Goal: Task Accomplishment & Management: Manage account settings

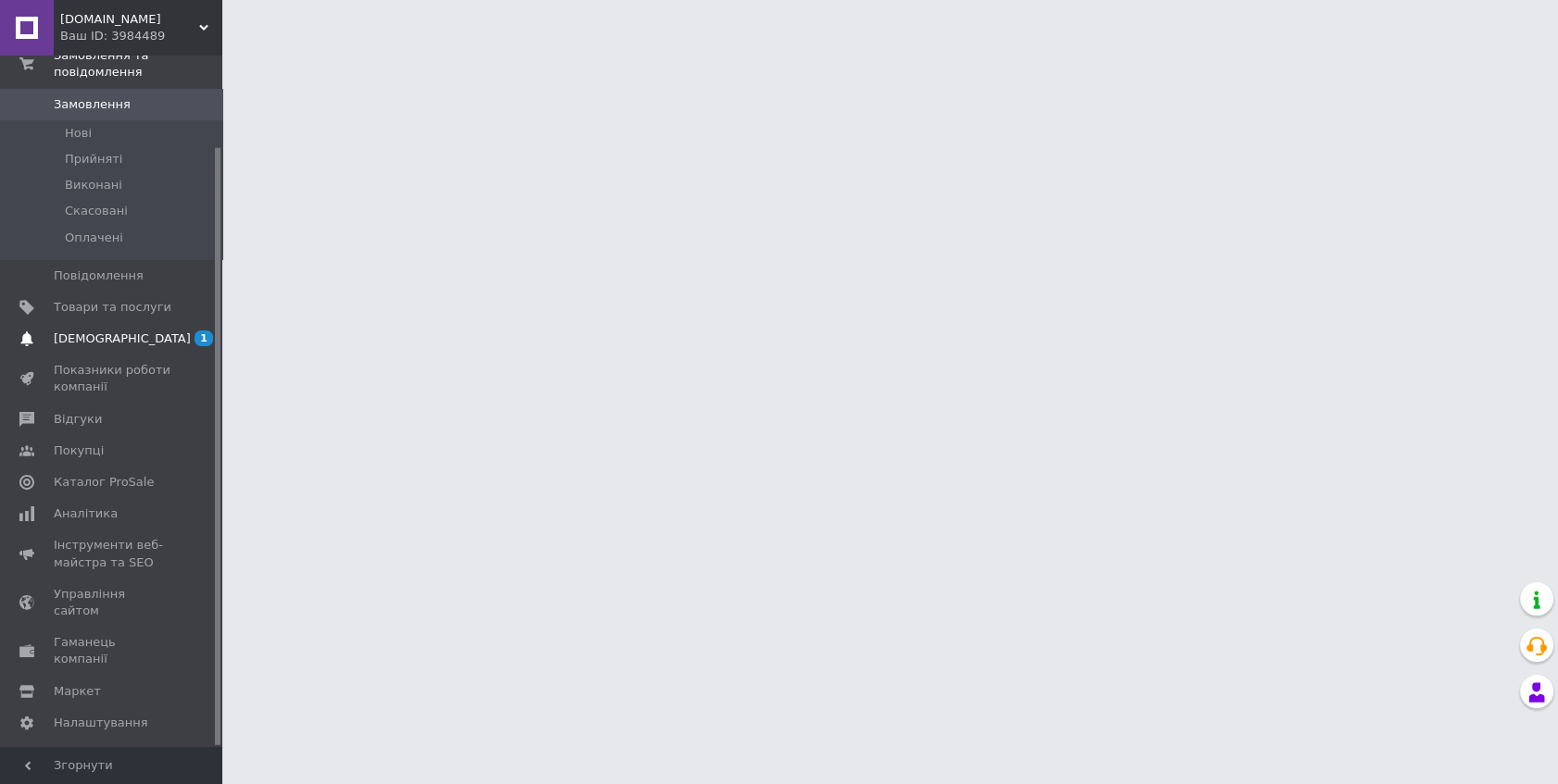
scroll to position [104, 0]
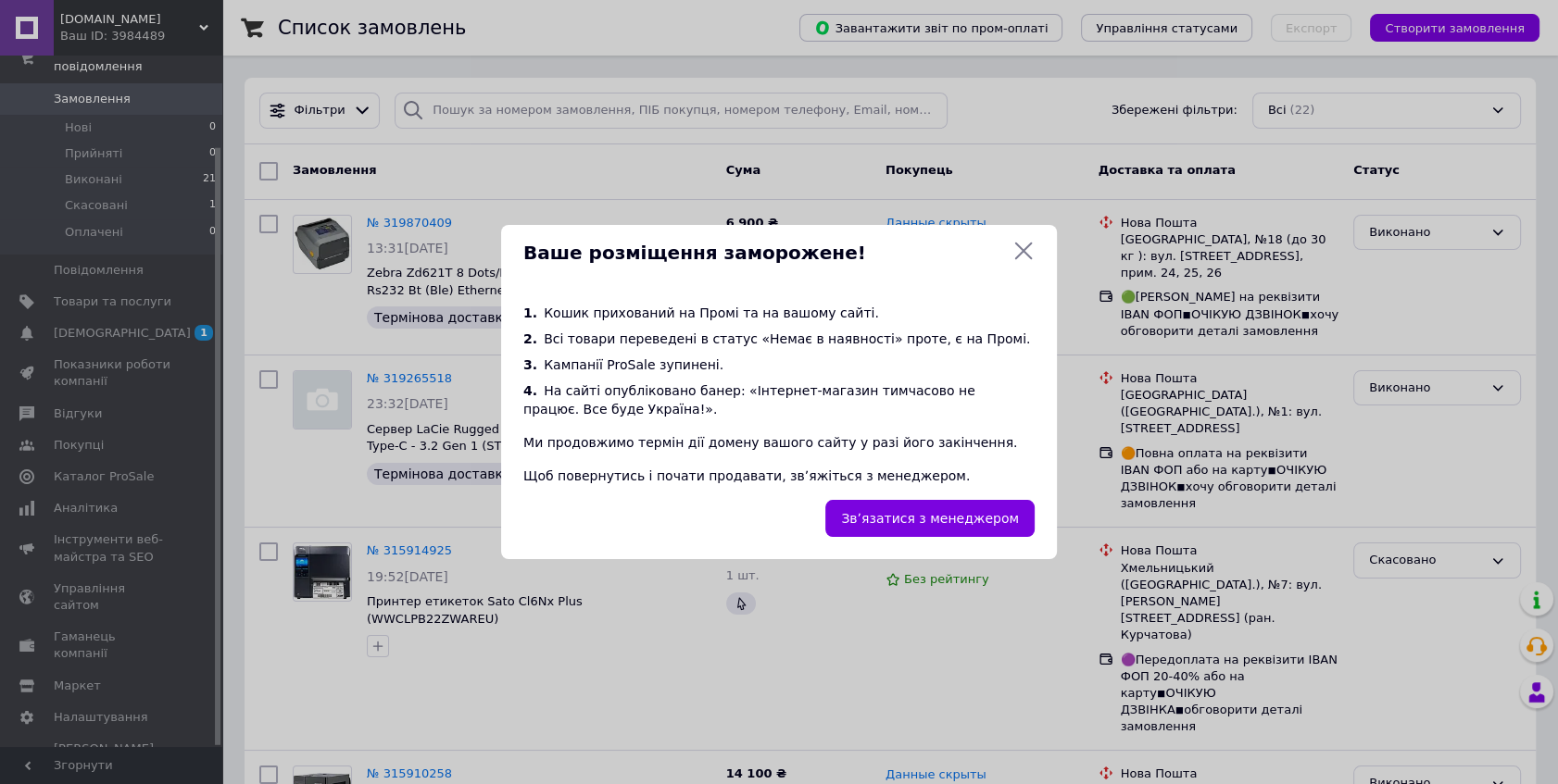
click at [1019, 254] on icon at bounding box center [1024, 252] width 18 height 18
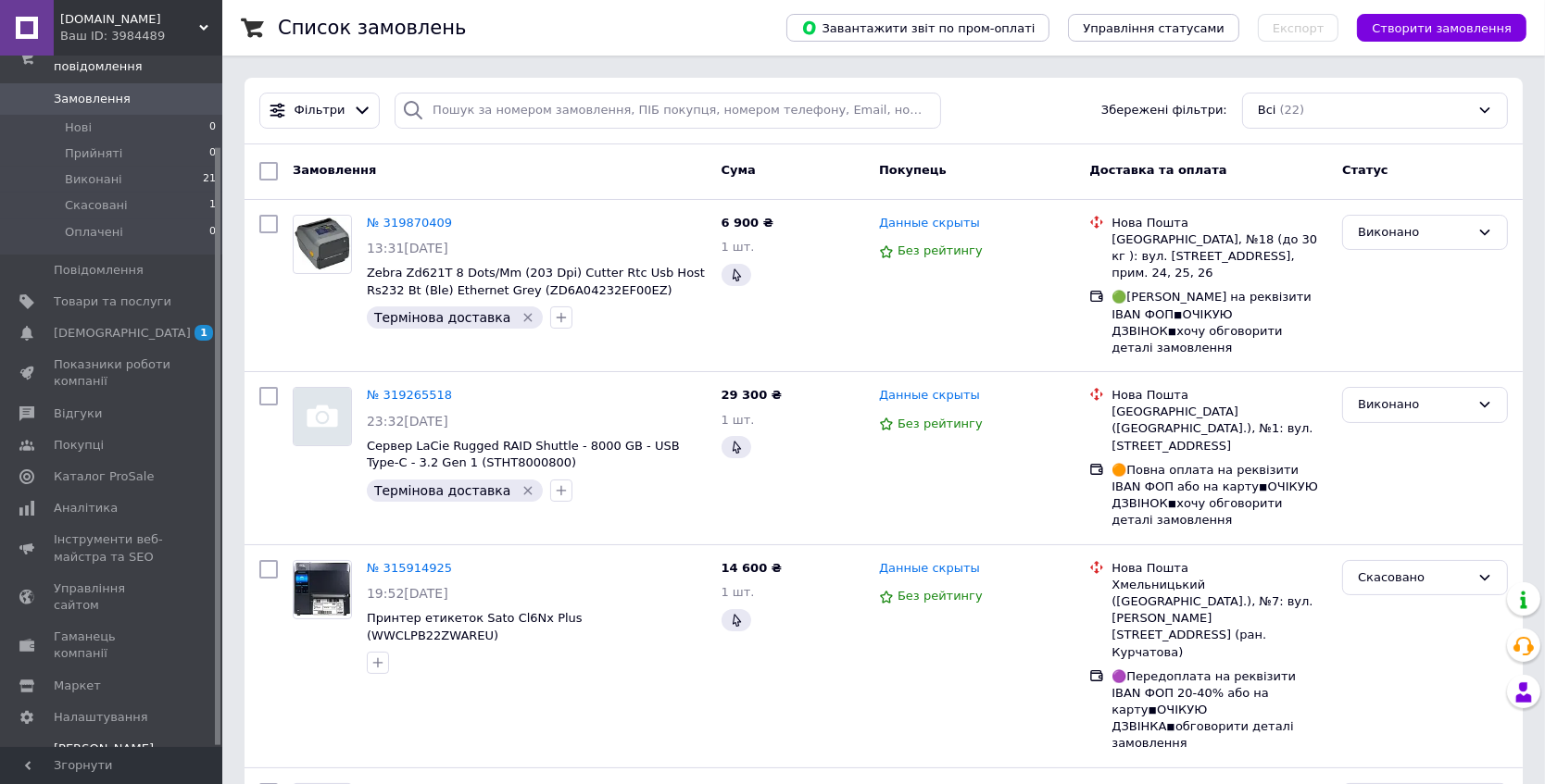
click at [102, 740] on span "[PERSON_NAME] та рахунки Prom мікс 1 000" at bounding box center [112, 765] width 117 height 51
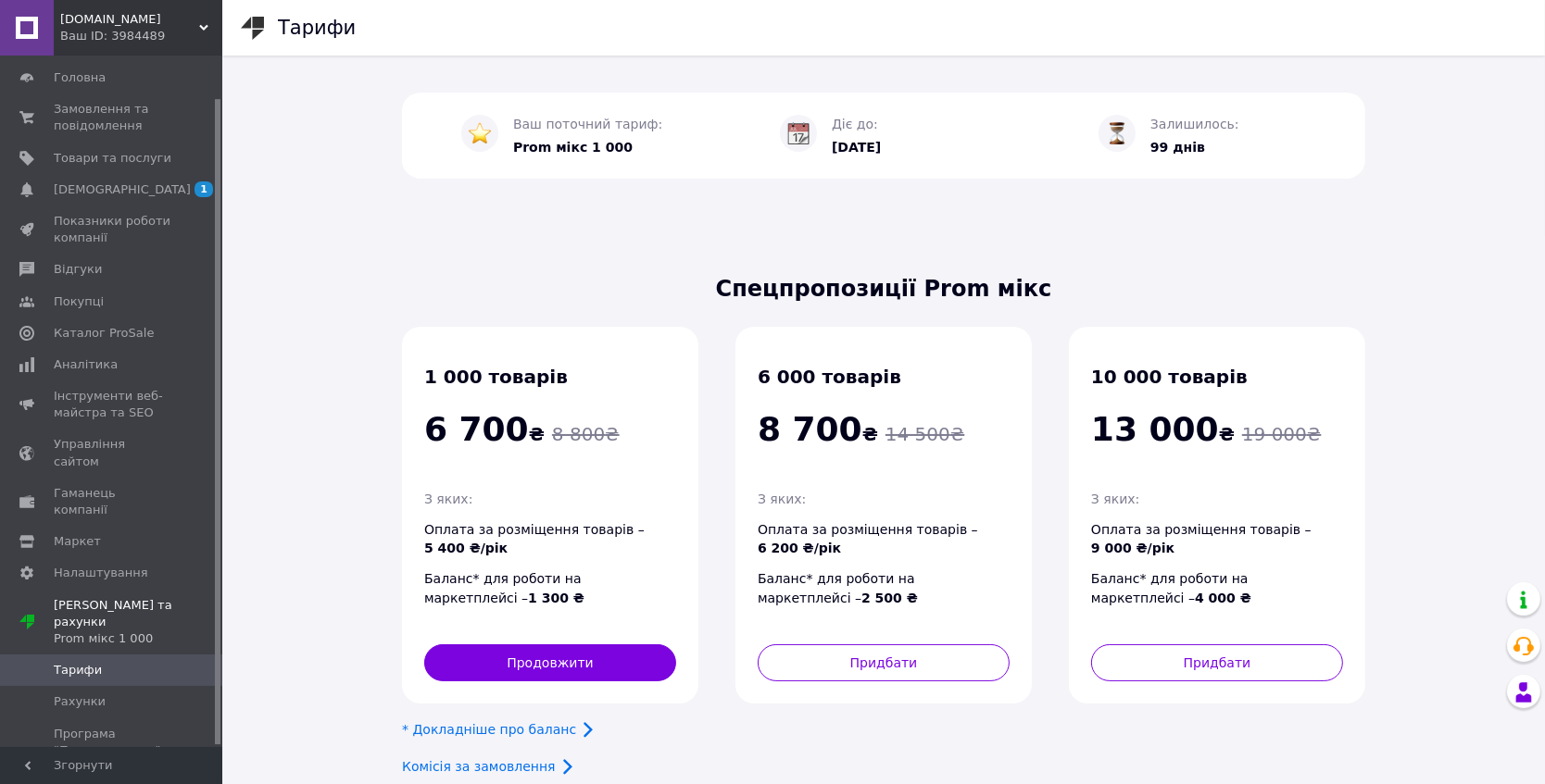
click at [199, 23] on icon at bounding box center [203, 27] width 9 height 9
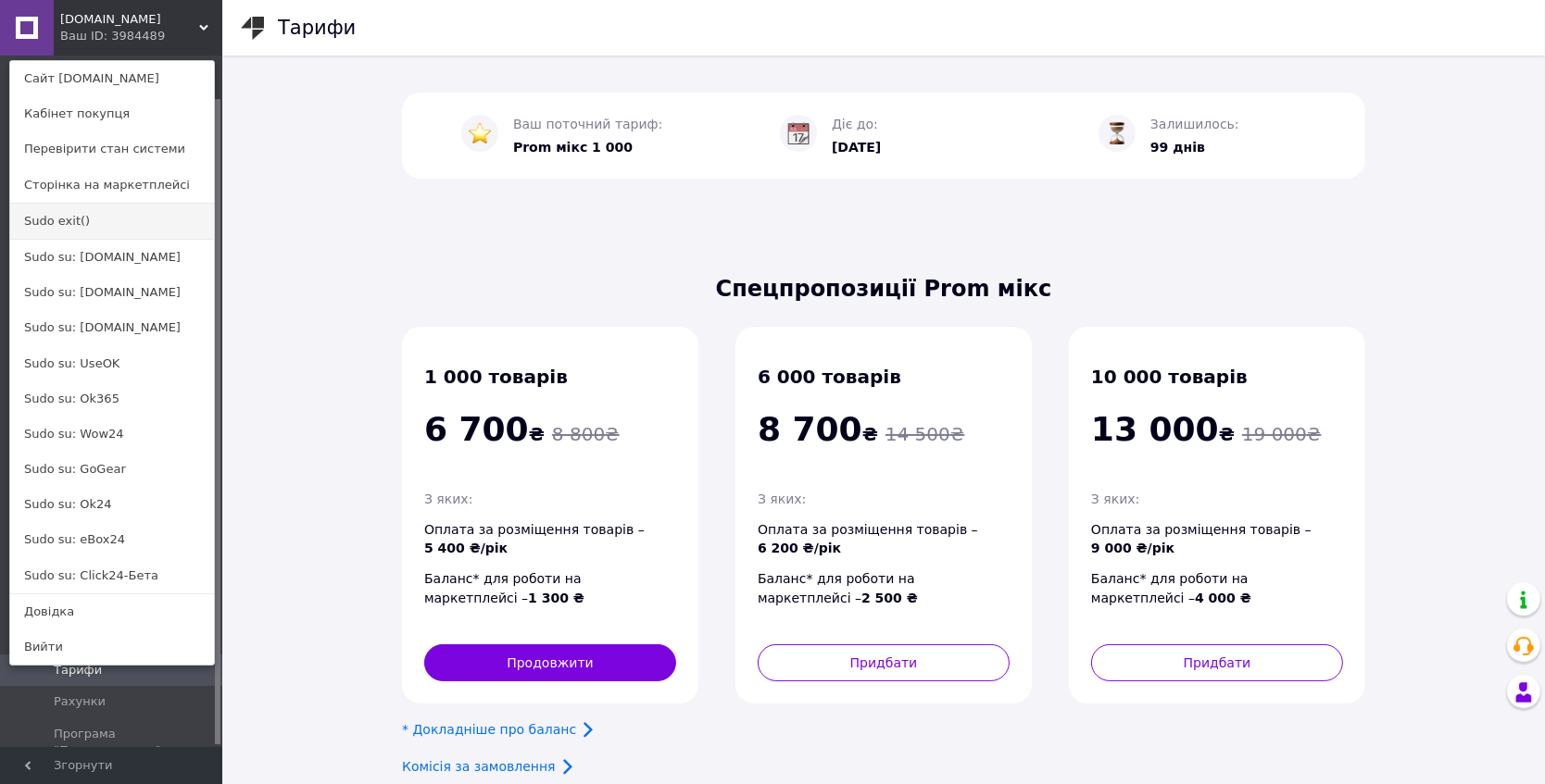
click at [63, 218] on link "Sudo exit()" at bounding box center [111, 221] width 204 height 35
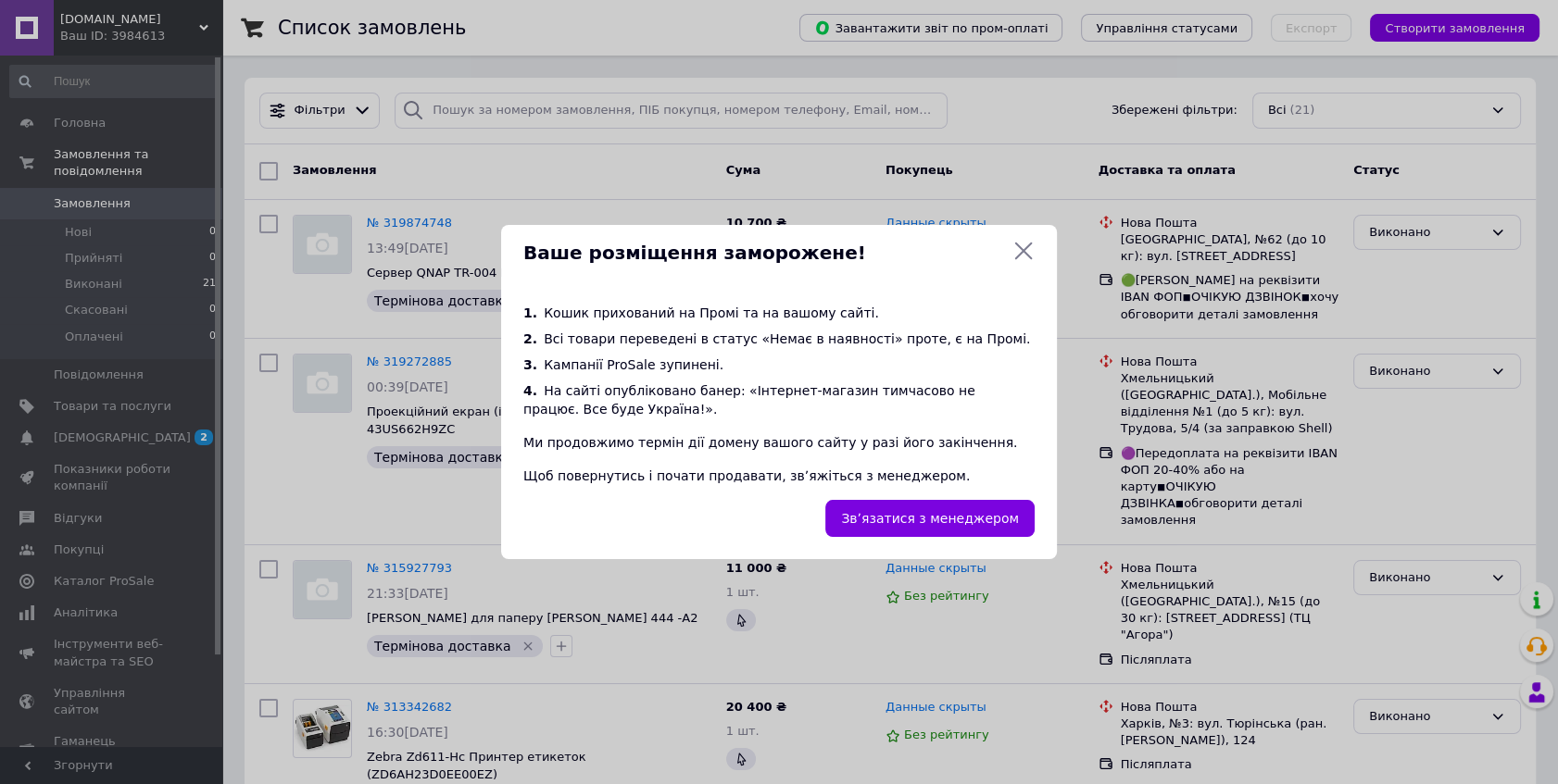
click at [1021, 248] on icon at bounding box center [1023, 251] width 22 height 22
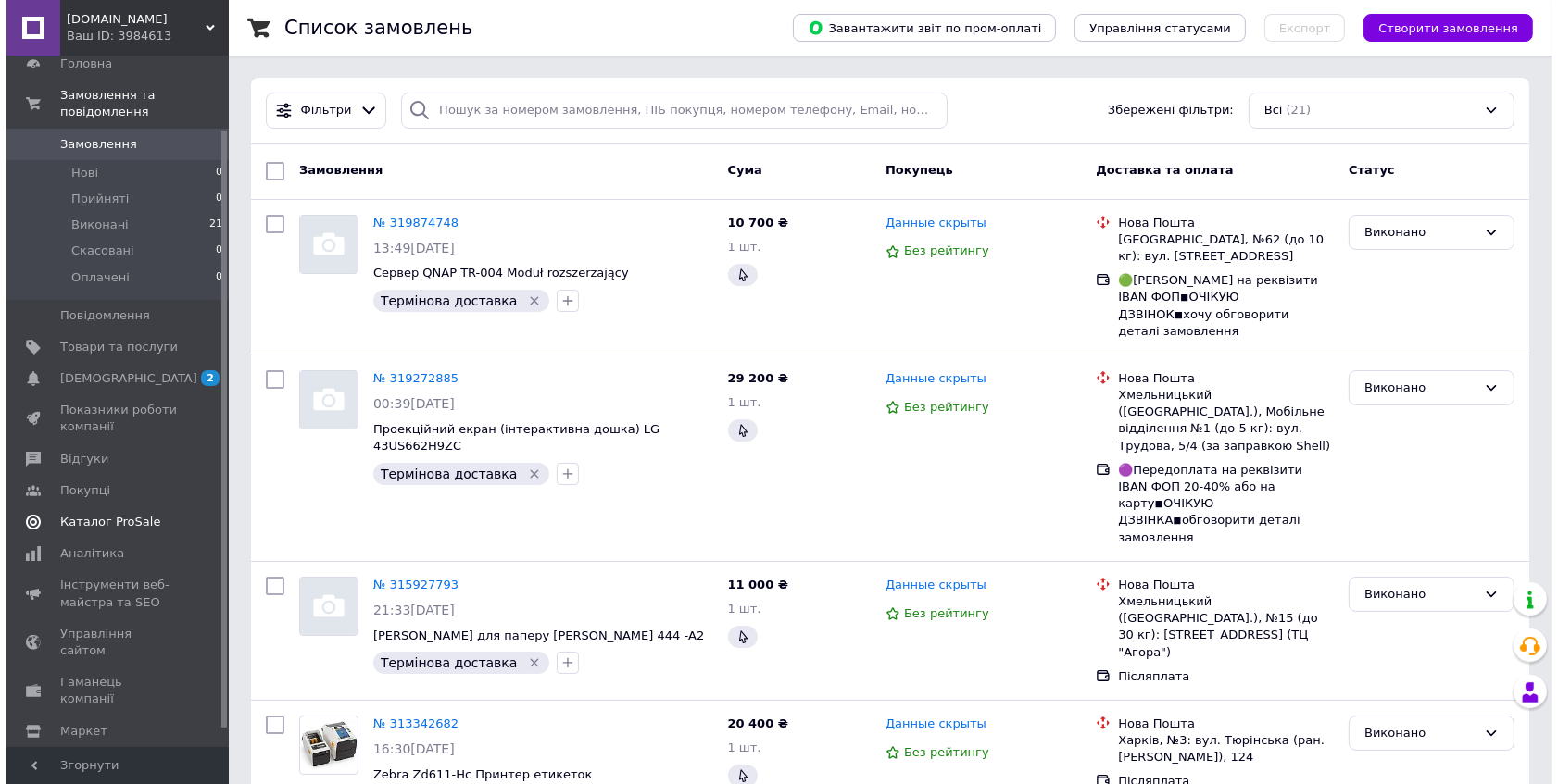
scroll to position [104, 0]
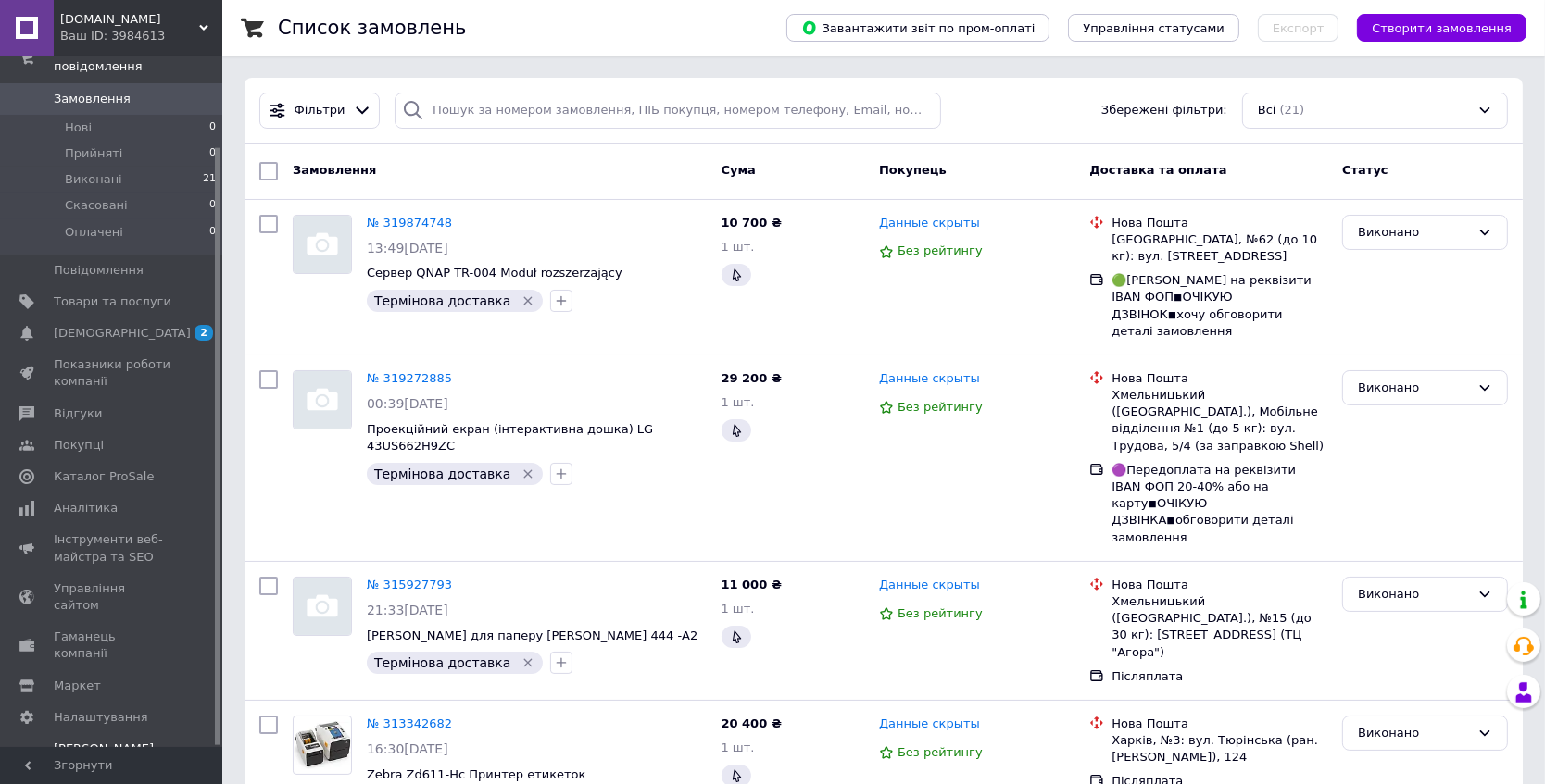
click at [112, 740] on span "[PERSON_NAME] та рахунки Prom мікс 1 000" at bounding box center [112, 765] width 117 height 51
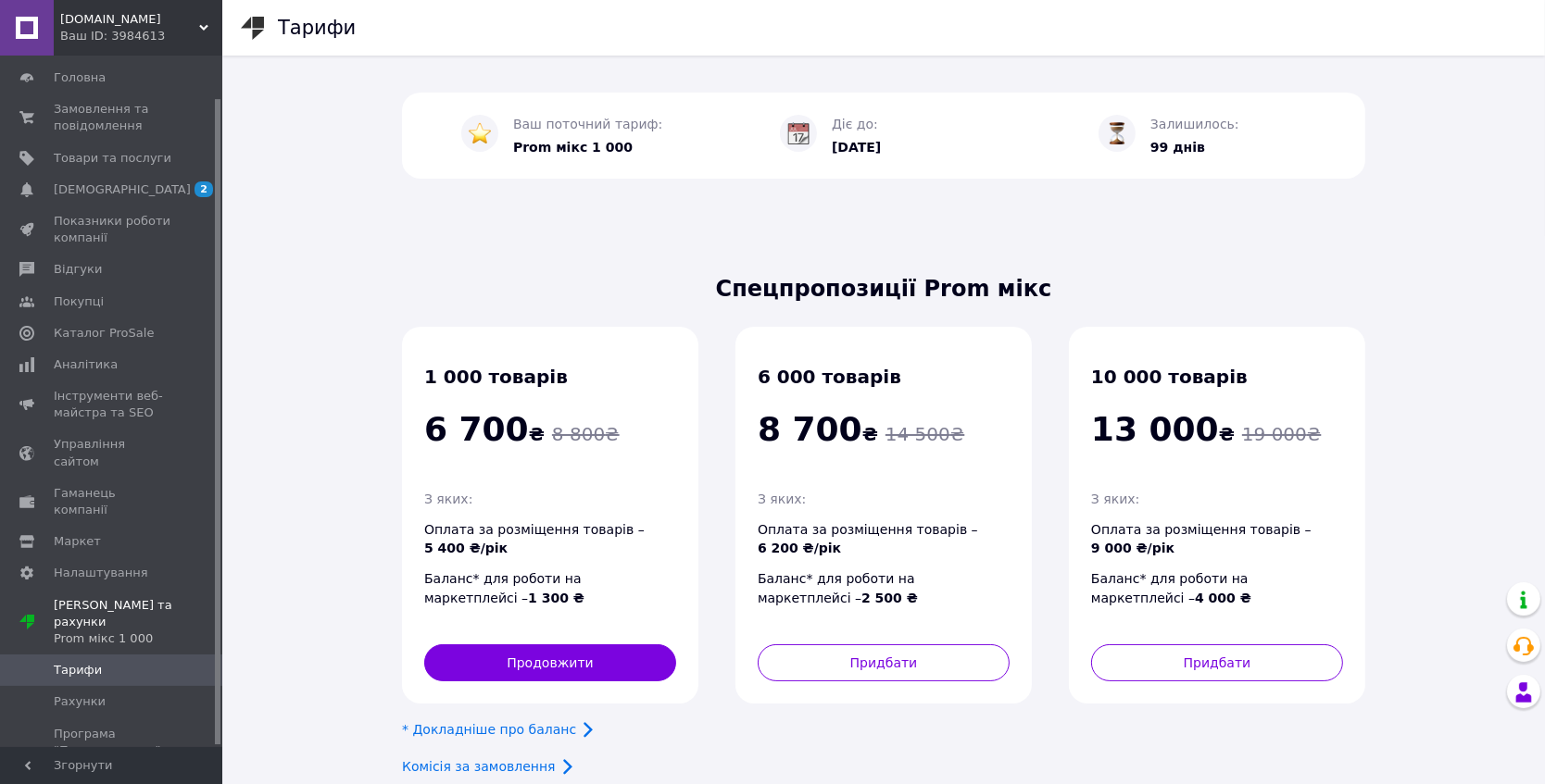
click at [202, 23] on icon at bounding box center [203, 27] width 9 height 9
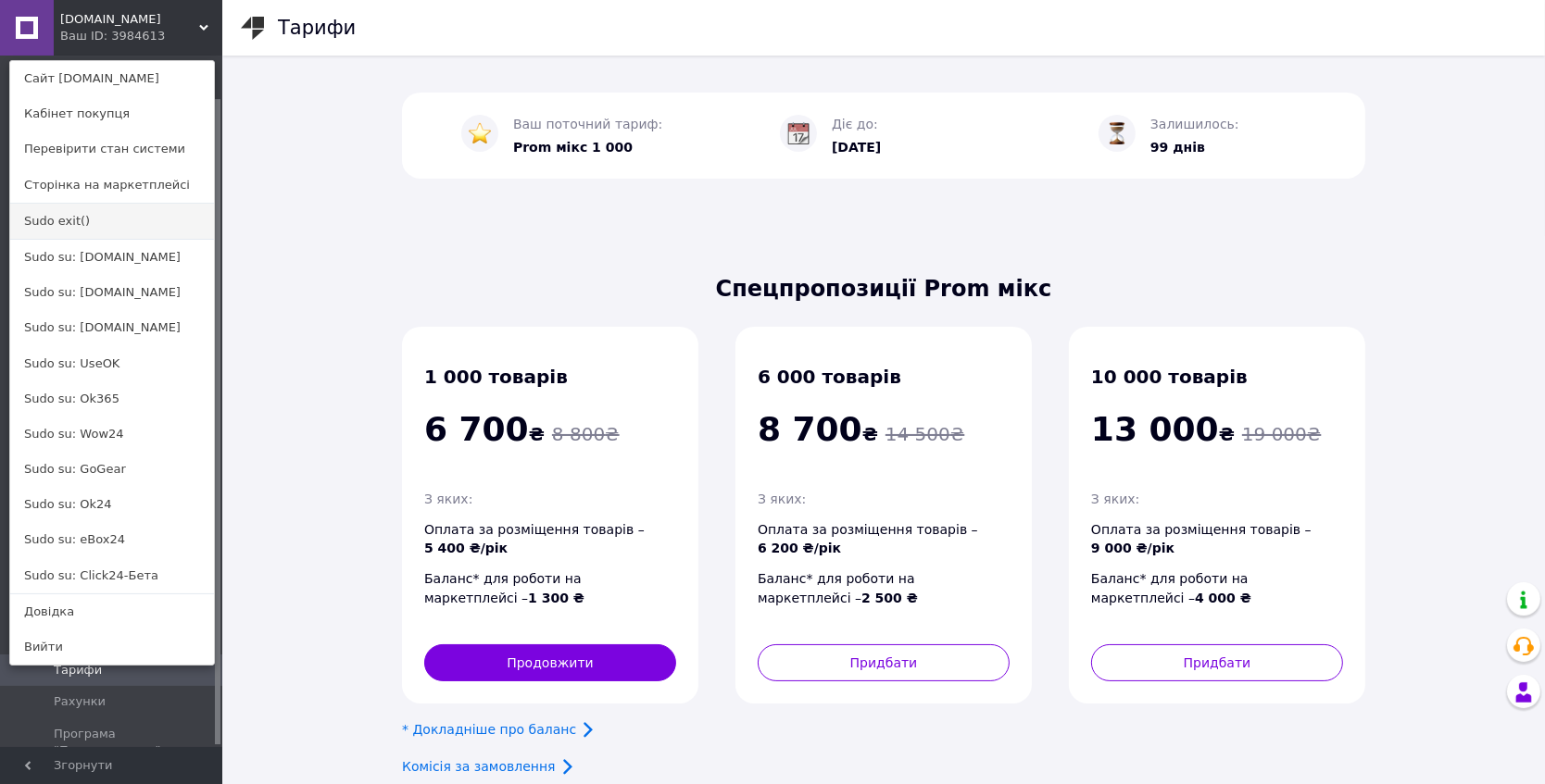
click at [76, 224] on link "Sudo exit()" at bounding box center [111, 221] width 204 height 35
